Goal: Task Accomplishment & Management: Use online tool/utility

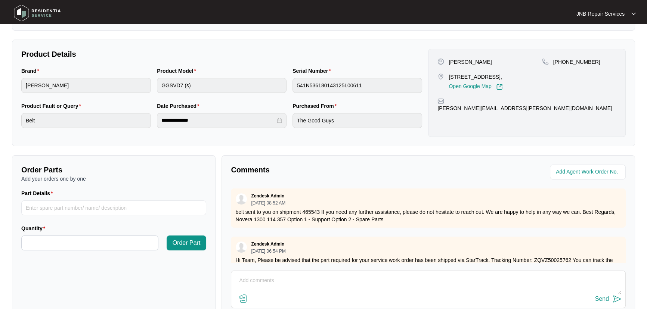
scroll to position [185, 0]
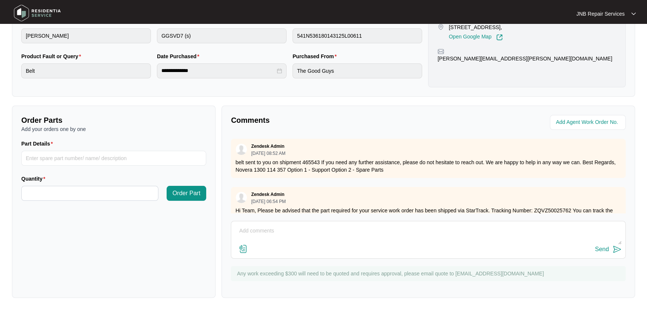
click at [299, 239] on textarea at bounding box center [428, 234] width 386 height 19
click at [267, 233] on textarea at bounding box center [428, 234] width 386 height 19
paste textarea "631574 28/08 Jayden. Complaint not spinning. Checked found belt cut off. Replac…"
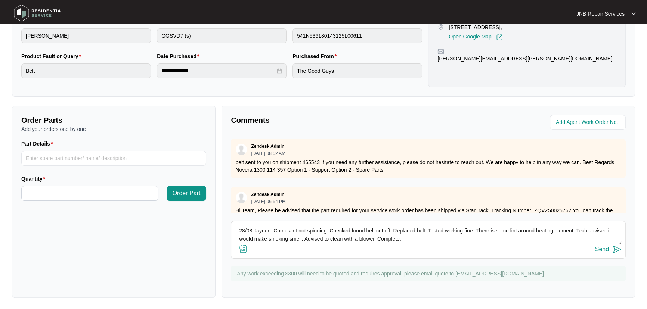
type textarea "631574 28/08 Jayden. Complaint not spinning. Checked found belt cut off. Replac…"
click at [244, 250] on img at bounding box center [243, 249] width 9 height 9
click at [0, 0] on input "file" at bounding box center [0, 0] width 0 height 0
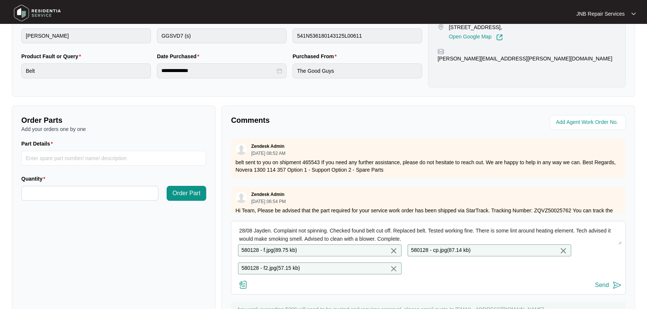
click at [615, 290] on img at bounding box center [616, 285] width 9 height 9
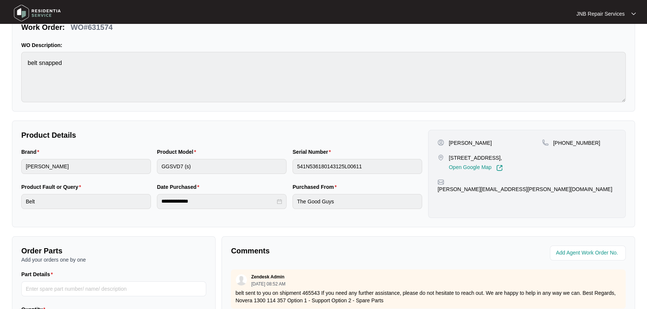
scroll to position [49, 0]
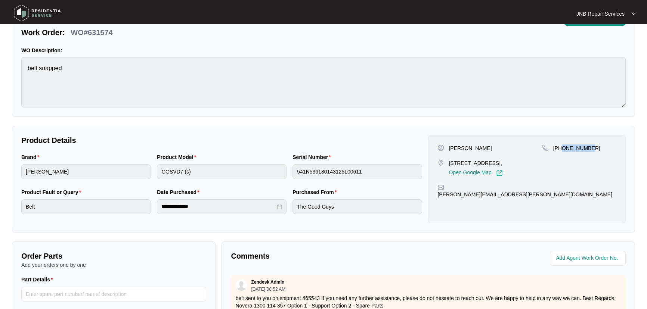
drag, startPoint x: 588, startPoint y: 149, endPoint x: 563, endPoint y: 149, distance: 25.4
click at [563, 149] on div "[PHONE_NUMBER]" at bounding box center [579, 147] width 74 height 7
copy p "409410781"
